Goal: Information Seeking & Learning: Learn about a topic

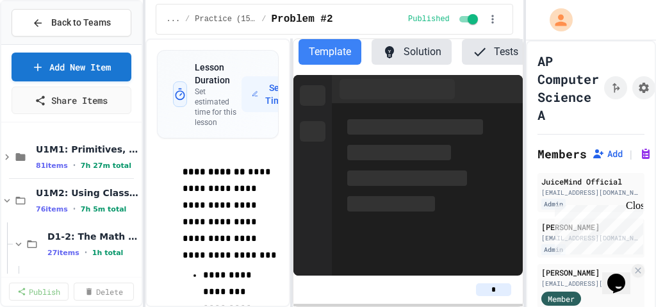
click at [637, 210] on div "Close" at bounding box center [634, 208] width 16 height 16
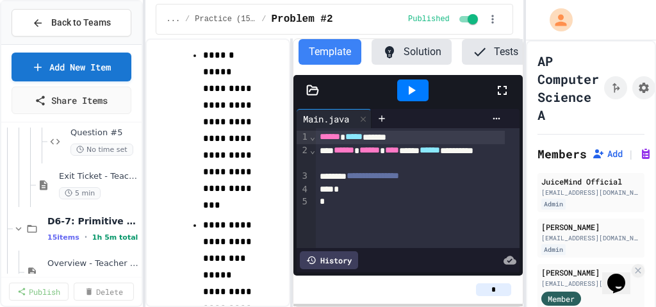
scroll to position [1026, 0]
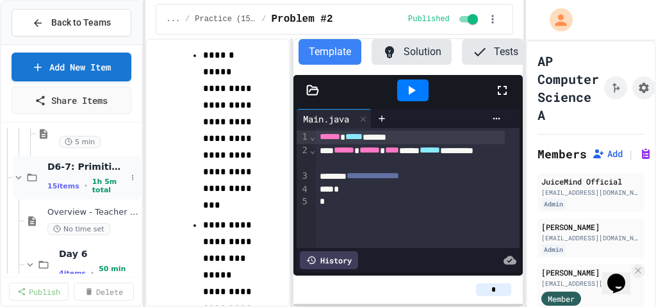
click at [74, 170] on span "D6-7: Primitive and Object Types" at bounding box center [86, 167] width 79 height 12
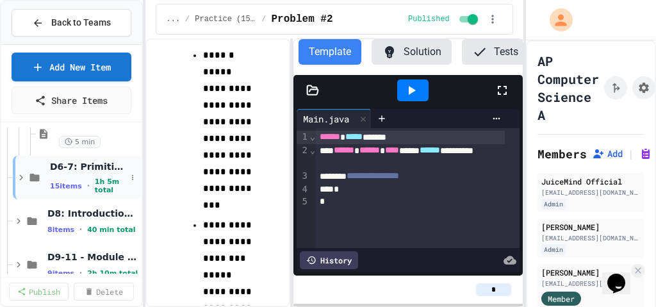
click at [54, 167] on span "D6-7: Primitive and Object Types" at bounding box center [88, 167] width 76 height 12
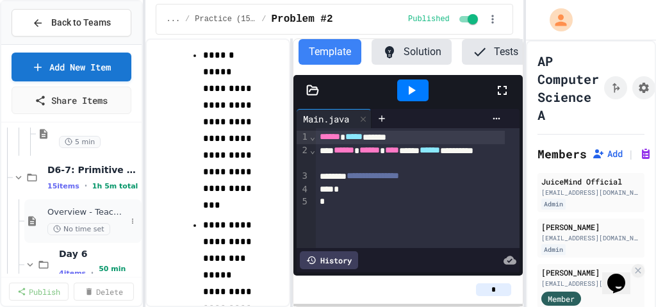
click at [73, 212] on span "Overview - Teacher Only" at bounding box center [86, 212] width 79 height 11
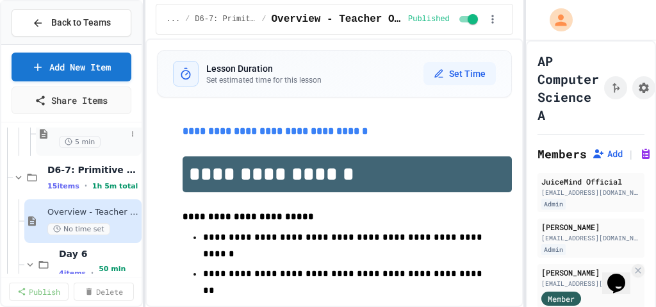
scroll to position [1077, 0]
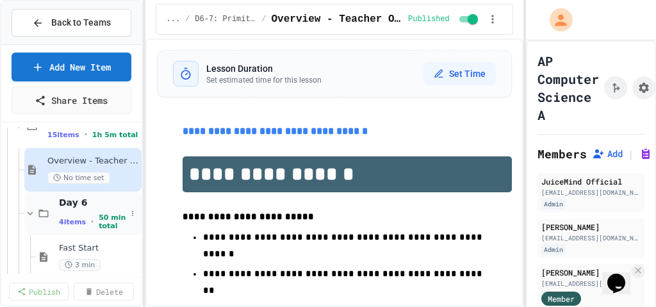
click at [104, 213] on span "50 min total" at bounding box center [112, 221] width 27 height 17
click at [129, 211] on icon at bounding box center [133, 214] width 8 height 8
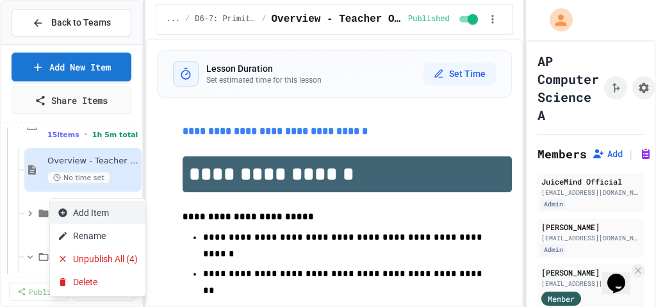
click at [123, 212] on button "Add Item" at bounding box center [98, 212] width 96 height 23
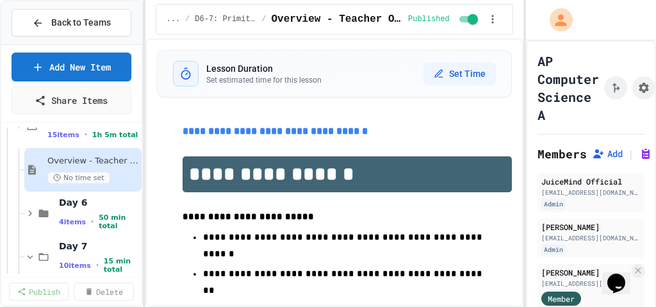
click at [74, 218] on span "4 items" at bounding box center [72, 222] width 27 height 8
click at [73, 246] on span "Fast Start" at bounding box center [92, 248] width 67 height 11
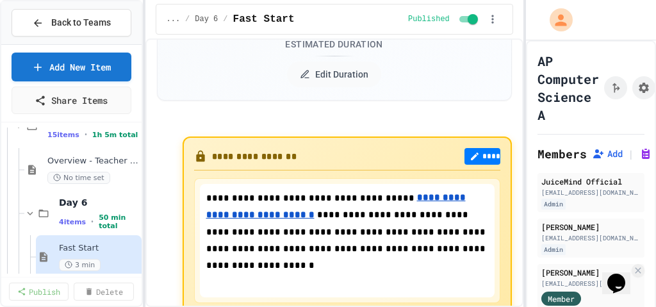
scroll to position [154, 0]
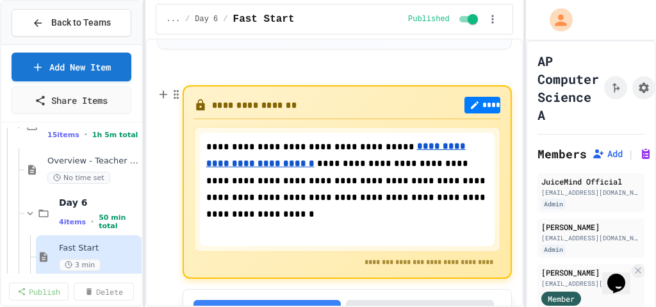
click at [428, 146] on u "**********" at bounding box center [336, 155] width 260 height 26
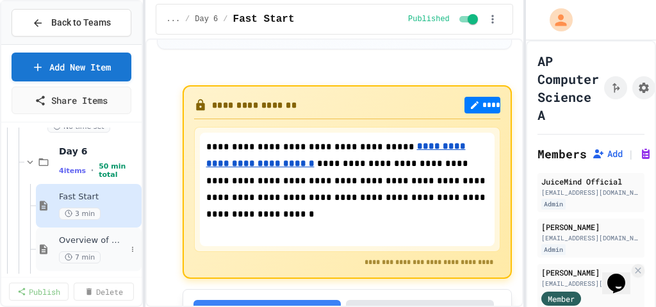
click at [95, 237] on span "Overview of Objects and Classes" at bounding box center [92, 240] width 67 height 11
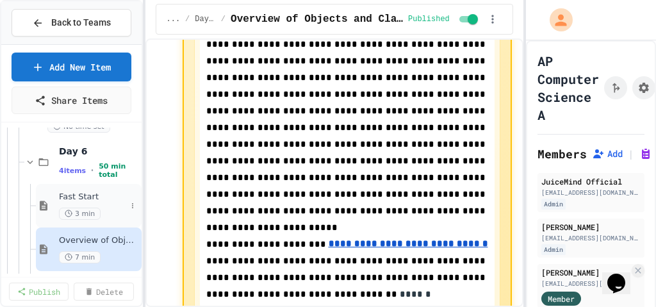
scroll to position [1179, 0]
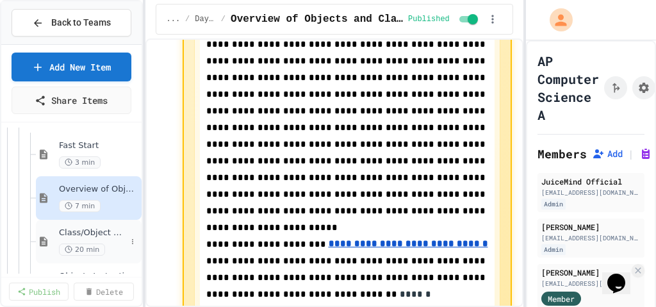
click at [84, 229] on span "Class/Object Match Sheet" at bounding box center [92, 233] width 67 height 11
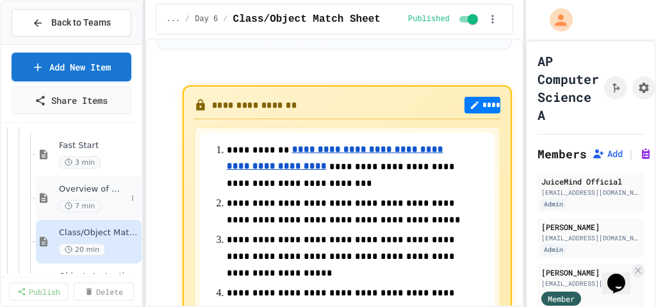
scroll to position [1282, 0]
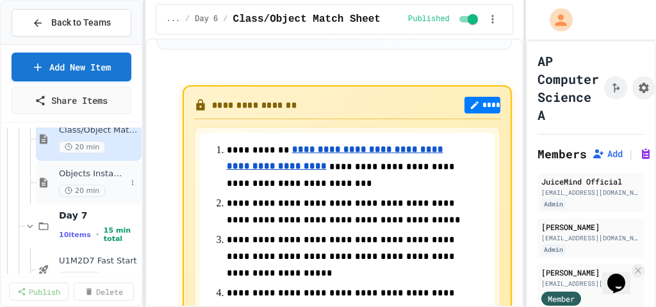
click at [117, 174] on span "Objects Instantiation & References" at bounding box center [92, 174] width 67 height 11
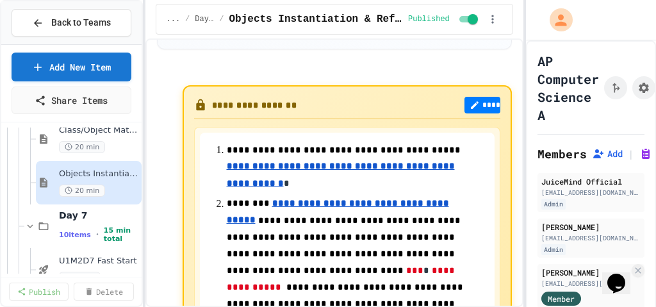
scroll to position [205, 0]
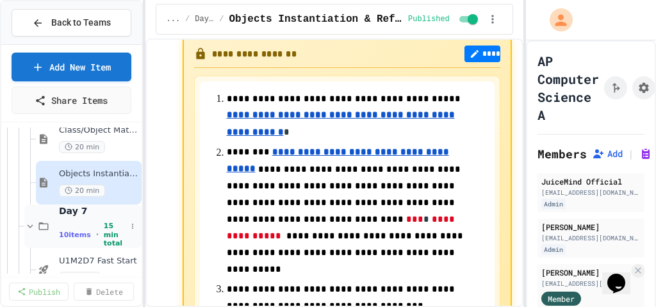
click at [88, 212] on span "Day 7" at bounding box center [92, 211] width 67 height 12
click at [88, 212] on span "Day 7" at bounding box center [99, 216] width 80 height 12
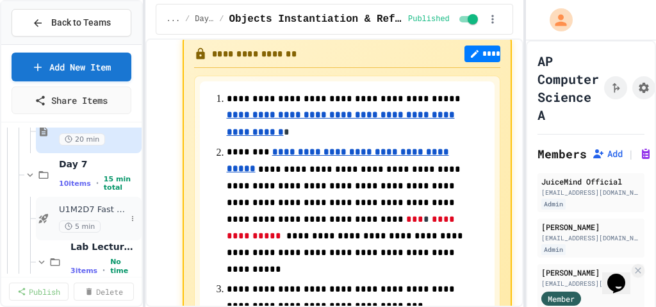
click at [108, 206] on span "U1M2D7 Fast Start" at bounding box center [92, 209] width 67 height 11
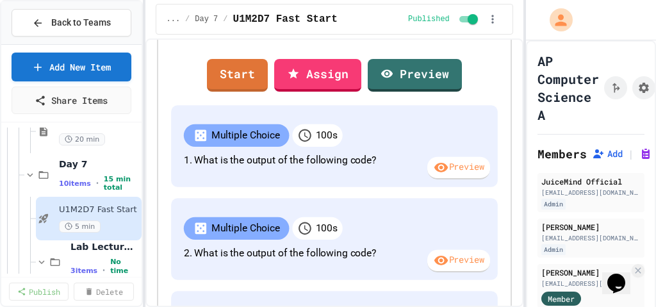
scroll to position [103, 0]
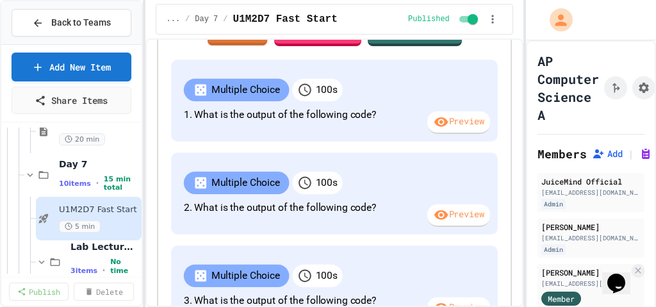
click at [267, 46] on link "Start" at bounding box center [237, 29] width 60 height 35
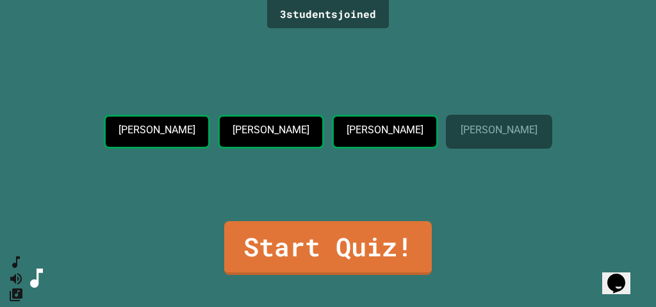
click at [346, 254] on link "Start Quiz!" at bounding box center [328, 248] width 208 height 54
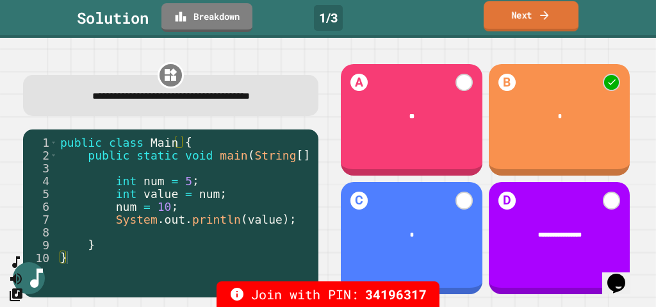
click at [567, 19] on link "Next" at bounding box center [531, 16] width 95 height 30
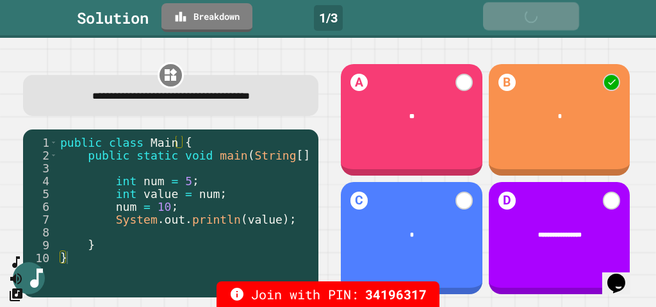
click at [567, 19] on link "Next" at bounding box center [531, 17] width 96 height 28
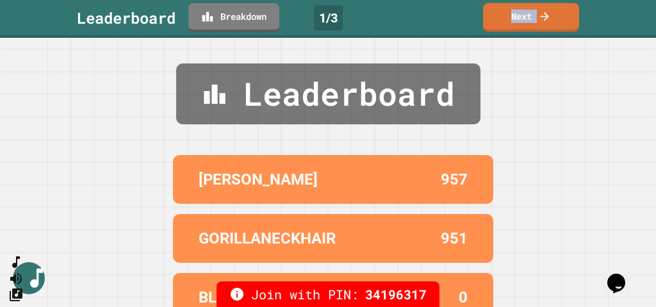
scroll to position [28, 0]
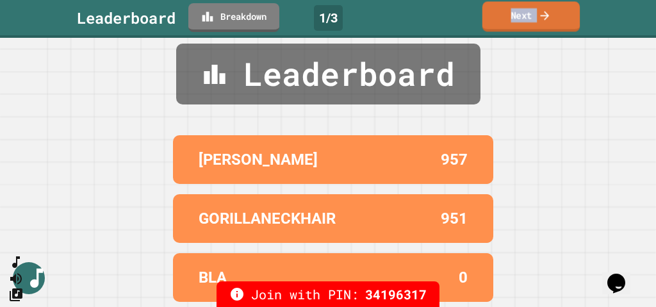
click at [518, 18] on link "Next" at bounding box center [531, 16] width 97 height 30
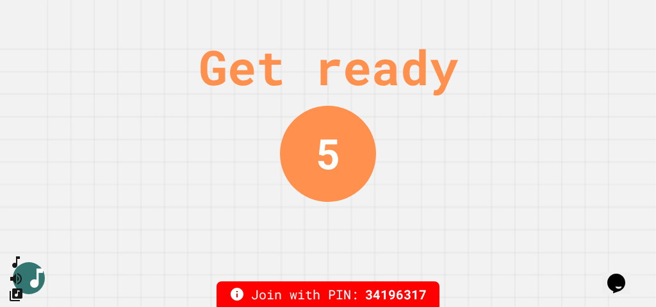
scroll to position [0, 0]
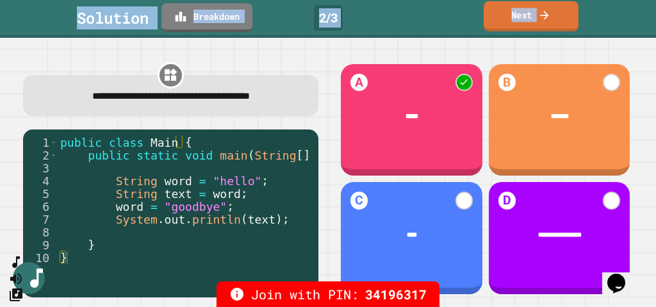
click at [503, 15] on link "Next" at bounding box center [531, 16] width 95 height 30
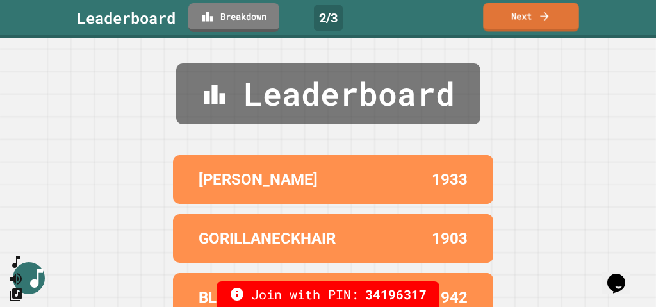
scroll to position [28, 0]
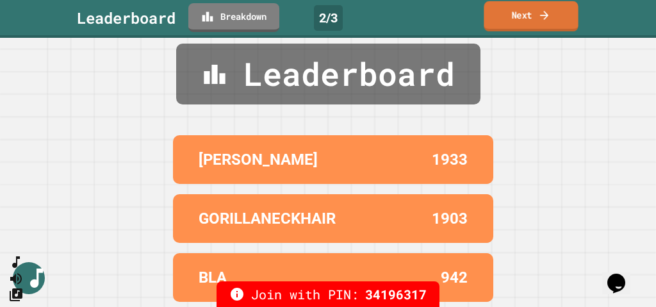
click at [528, 19] on link "Next" at bounding box center [531, 16] width 94 height 30
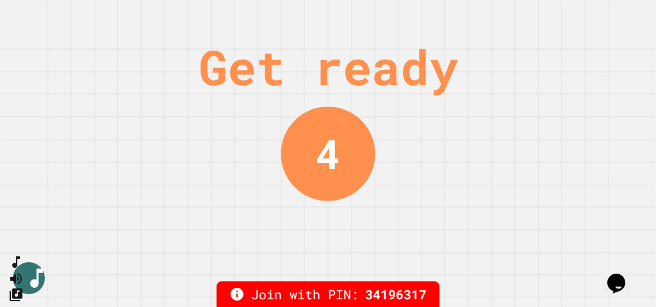
scroll to position [0, 0]
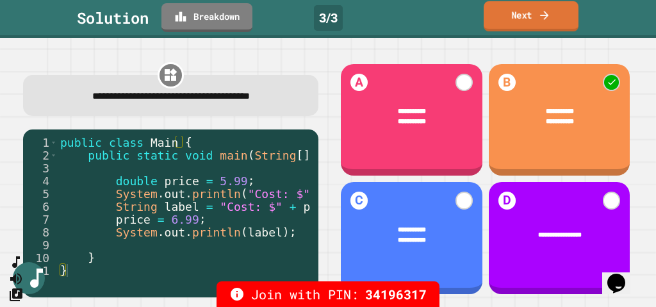
click at [533, 17] on link "Next" at bounding box center [531, 16] width 95 height 30
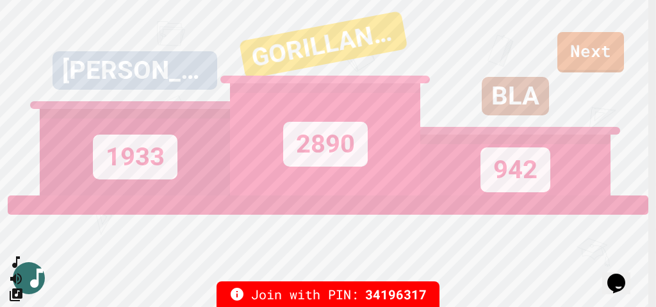
click at [578, 50] on div "BLA 942" at bounding box center [515, 98] width 190 height 196
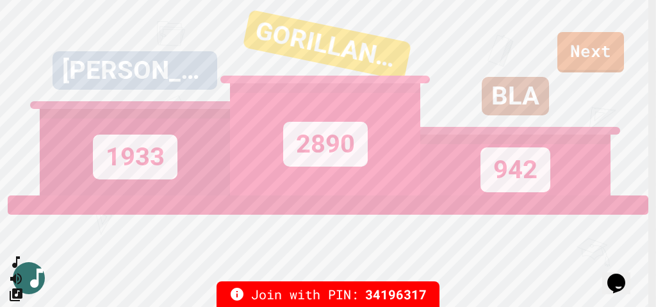
click at [595, 51] on div "BLA 942" at bounding box center [515, 98] width 190 height 196
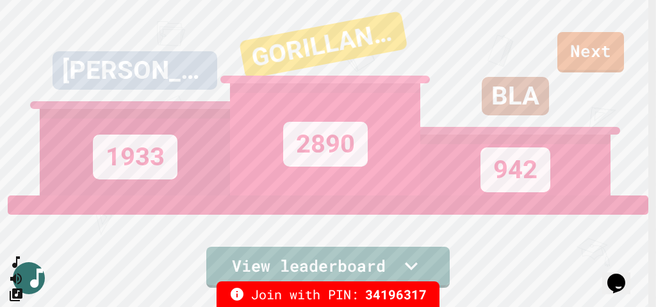
click at [589, 53] on div "BLA 942" at bounding box center [515, 98] width 190 height 196
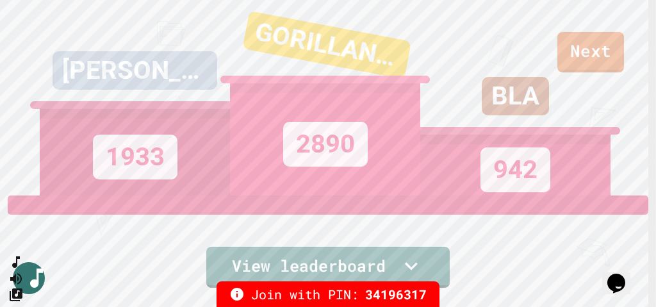
click at [597, 48] on div "BLA 942" at bounding box center [515, 98] width 190 height 196
click at [595, 47] on div "BLA 942" at bounding box center [515, 98] width 190 height 196
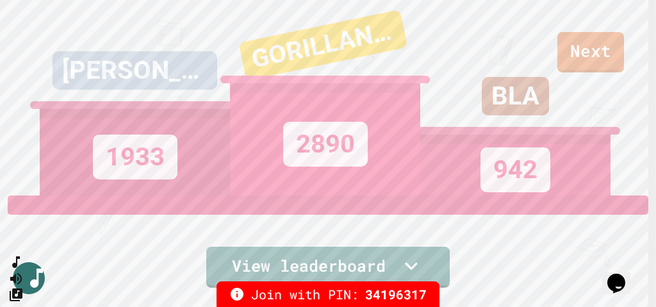
click at [591, 45] on div "BLA 942" at bounding box center [515, 98] width 190 height 196
click at [588, 44] on div "BLA 942" at bounding box center [515, 98] width 190 height 196
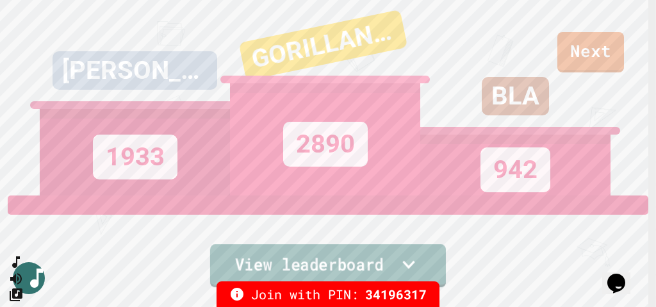
click at [424, 259] on link "View leaderboard" at bounding box center [328, 265] width 236 height 43
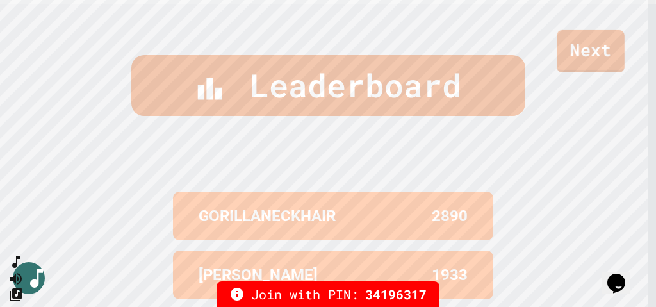
click at [585, 44] on link "Next" at bounding box center [591, 51] width 68 height 42
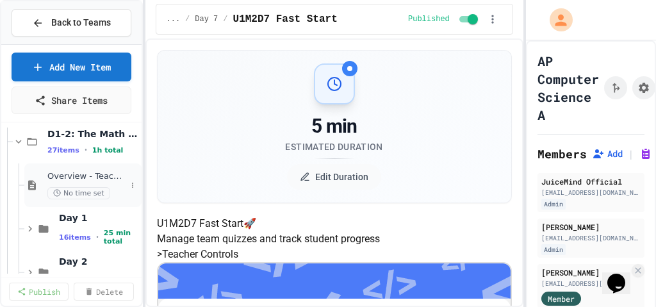
scroll to position [51, 0]
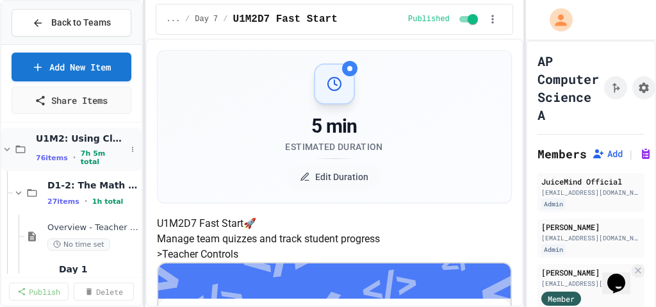
click at [75, 138] on span "U1M2: Using Classes and Objects" at bounding box center [81, 139] width 90 height 12
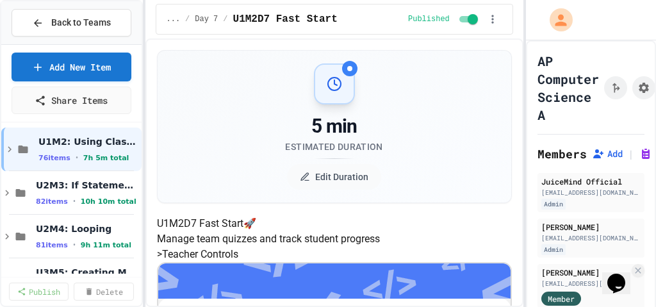
scroll to position [44, 0]
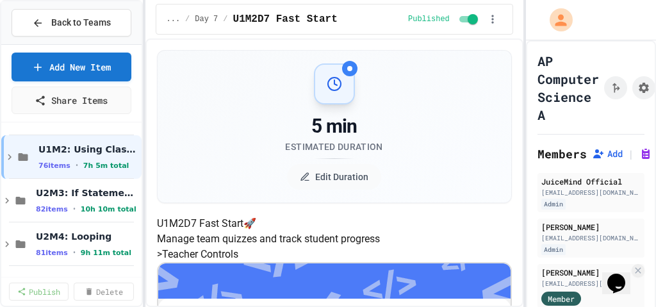
click at [75, 138] on div "U1M2: Using Classes and Objects 76 items • 7h 5m total" at bounding box center [71, 157] width 140 height 44
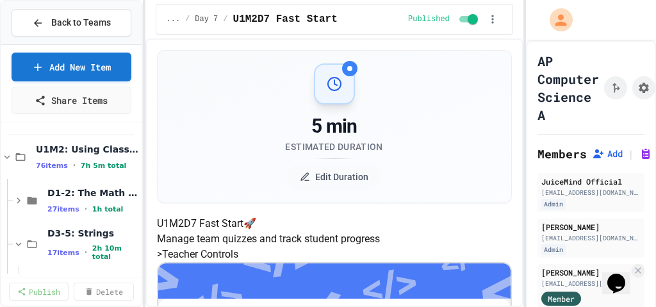
click at [74, 195] on span "D1-2: The Math Class" at bounding box center [93, 193] width 92 height 12
click at [74, 237] on span "Overview - Teacher Only" at bounding box center [86, 235] width 79 height 11
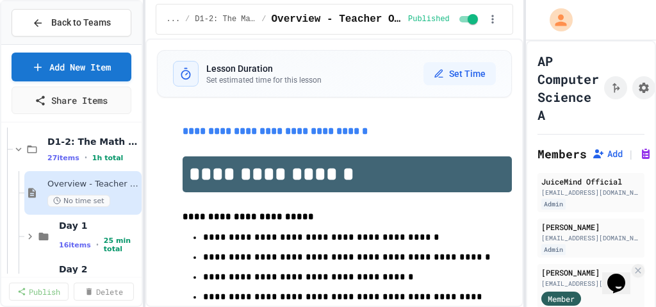
scroll to position [146, 0]
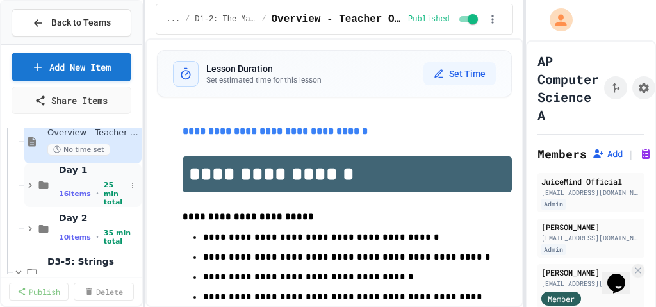
click at [73, 172] on span "Day 1" at bounding box center [92, 170] width 67 height 12
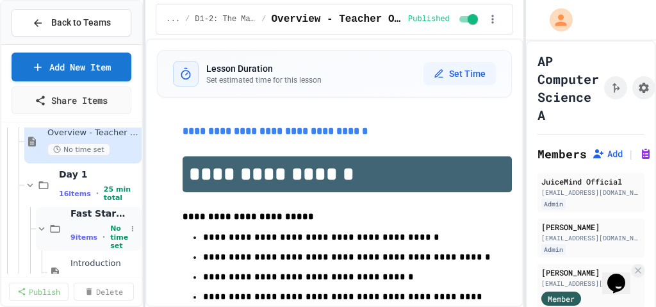
click at [82, 215] on span "Fast Start (15 mins)" at bounding box center [99, 214] width 56 height 12
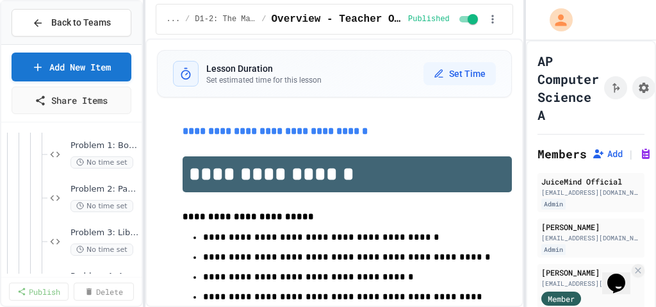
scroll to position [403, 0]
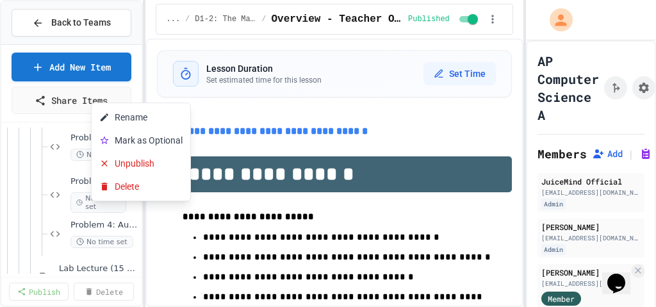
click at [24, 191] on div at bounding box center [328, 153] width 656 height 307
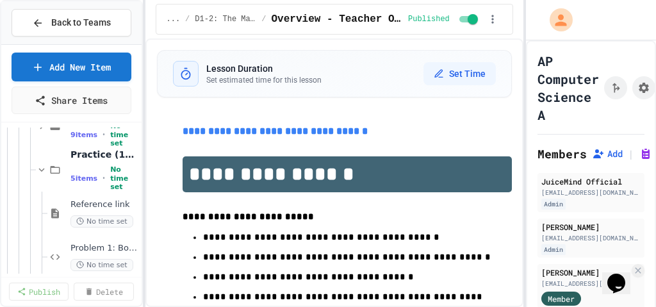
scroll to position [300, 0]
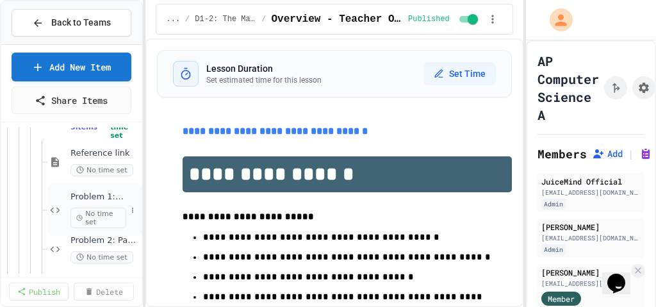
click at [96, 192] on span "Problem 1: Book Rating Difference" at bounding box center [99, 197] width 56 height 11
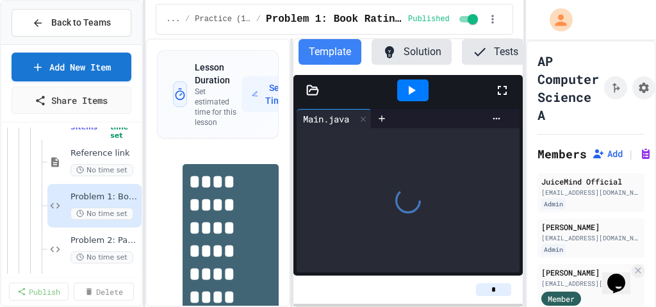
scroll to position [51, 0]
